Goal: Transaction & Acquisition: Purchase product/service

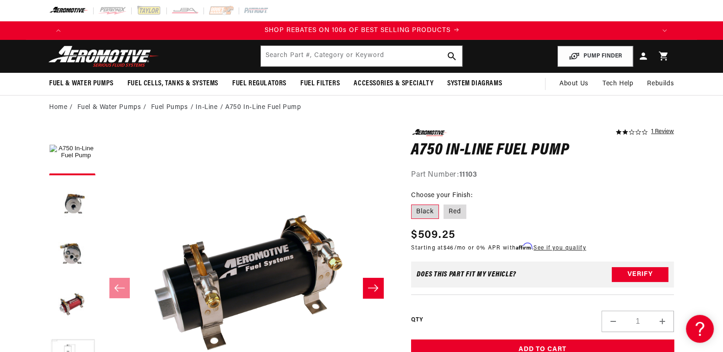
scroll to position [0, 1175]
click at [175, 108] on link "Fuel Pumps" at bounding box center [169, 107] width 37 height 10
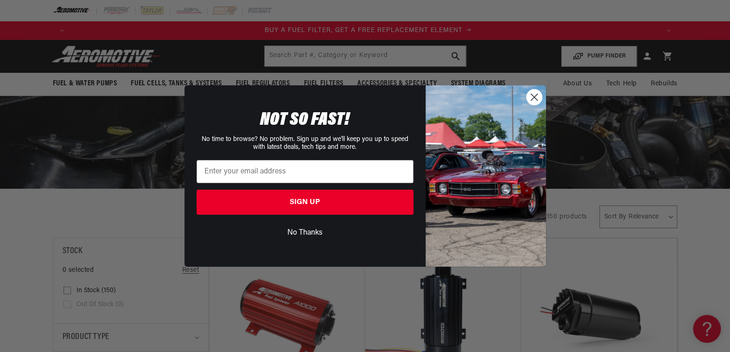
click at [534, 98] on icon "Close dialog" at bounding box center [534, 97] width 6 height 6
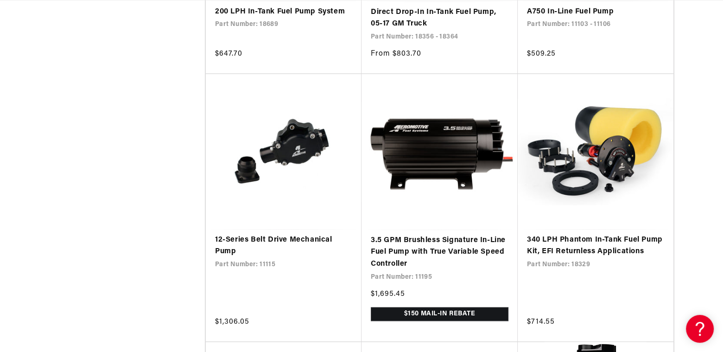
scroll to position [1624, 0]
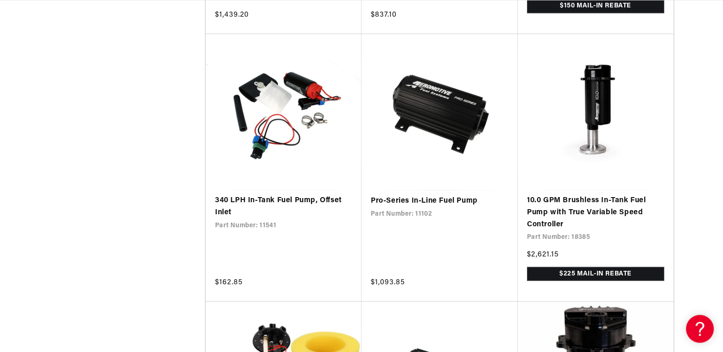
drag, startPoint x: 697, startPoint y: 224, endPoint x: 699, endPoint y: 235, distance: 11.8
click at [699, 235] on div "Filter By Filter By Filter and sort Stock 0 selected Reset Product type" at bounding box center [361, 97] width 723 height 4198
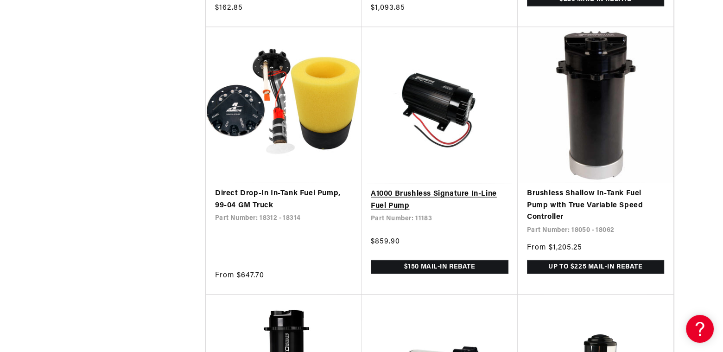
click at [409, 203] on link "A1000 Brushless Signature In-Line Fuel Pump" at bounding box center [440, 200] width 138 height 24
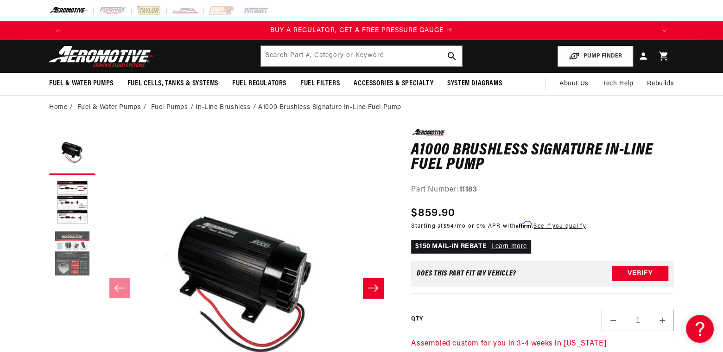
click at [71, 241] on button "Load image 3 in gallery view" at bounding box center [72, 254] width 46 height 46
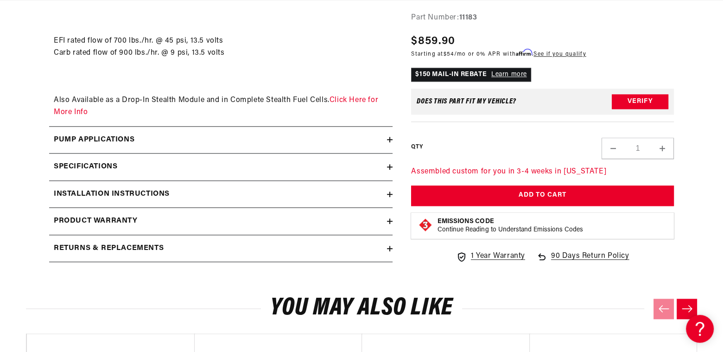
click at [386, 162] on div "Specifications" at bounding box center [218, 167] width 338 height 12
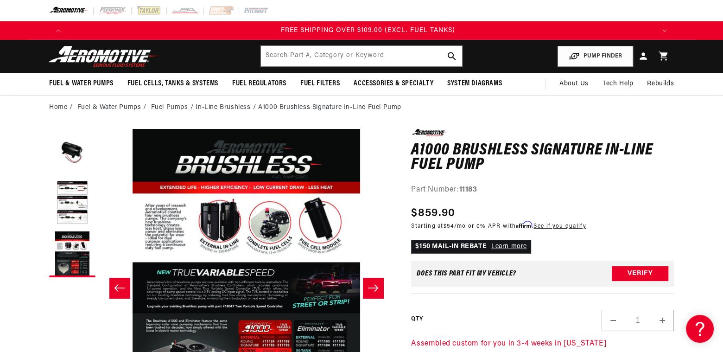
scroll to position [0, 1763]
